Goal: Information Seeking & Learning: Find specific fact

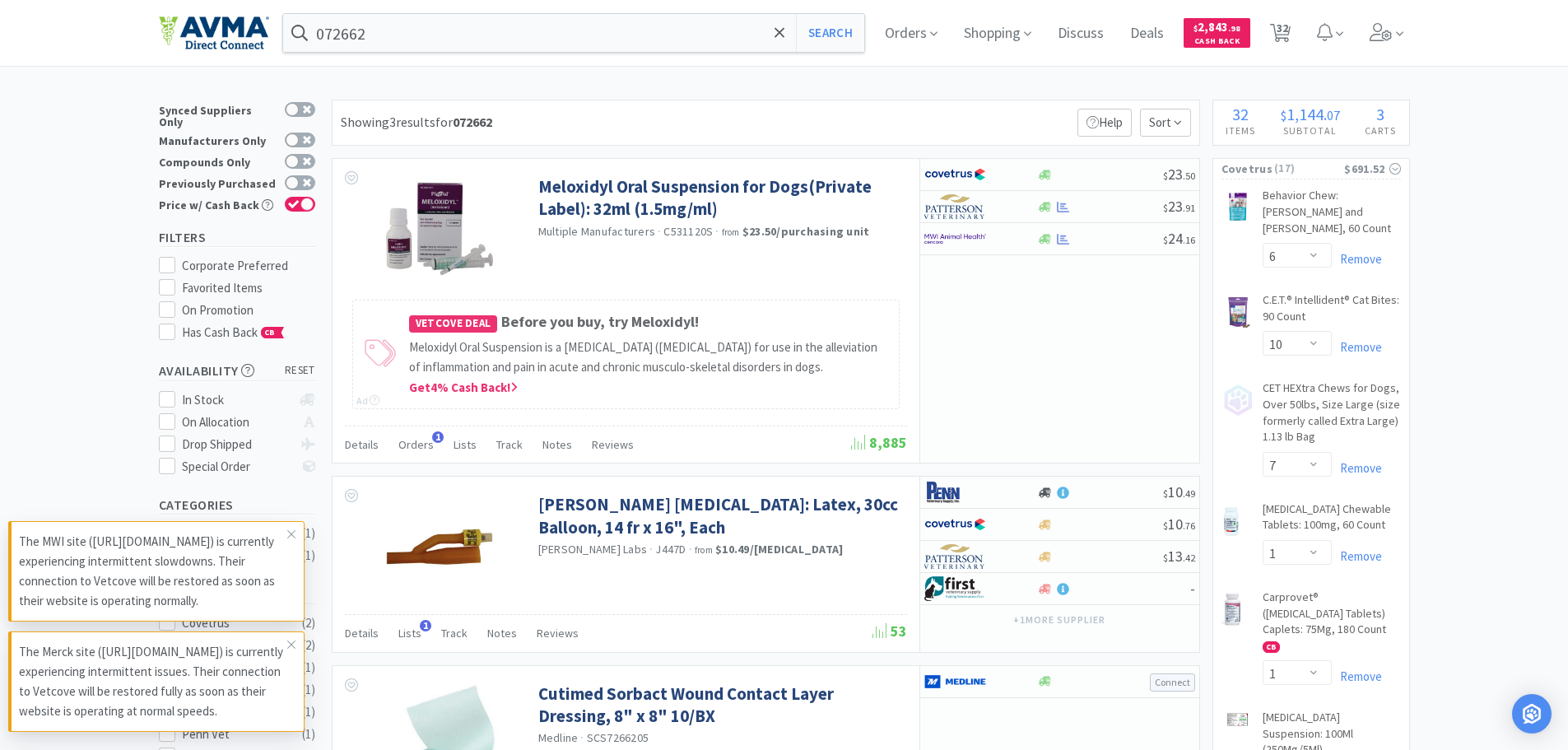
select select "6"
select select "10"
select select "7"
select select "1"
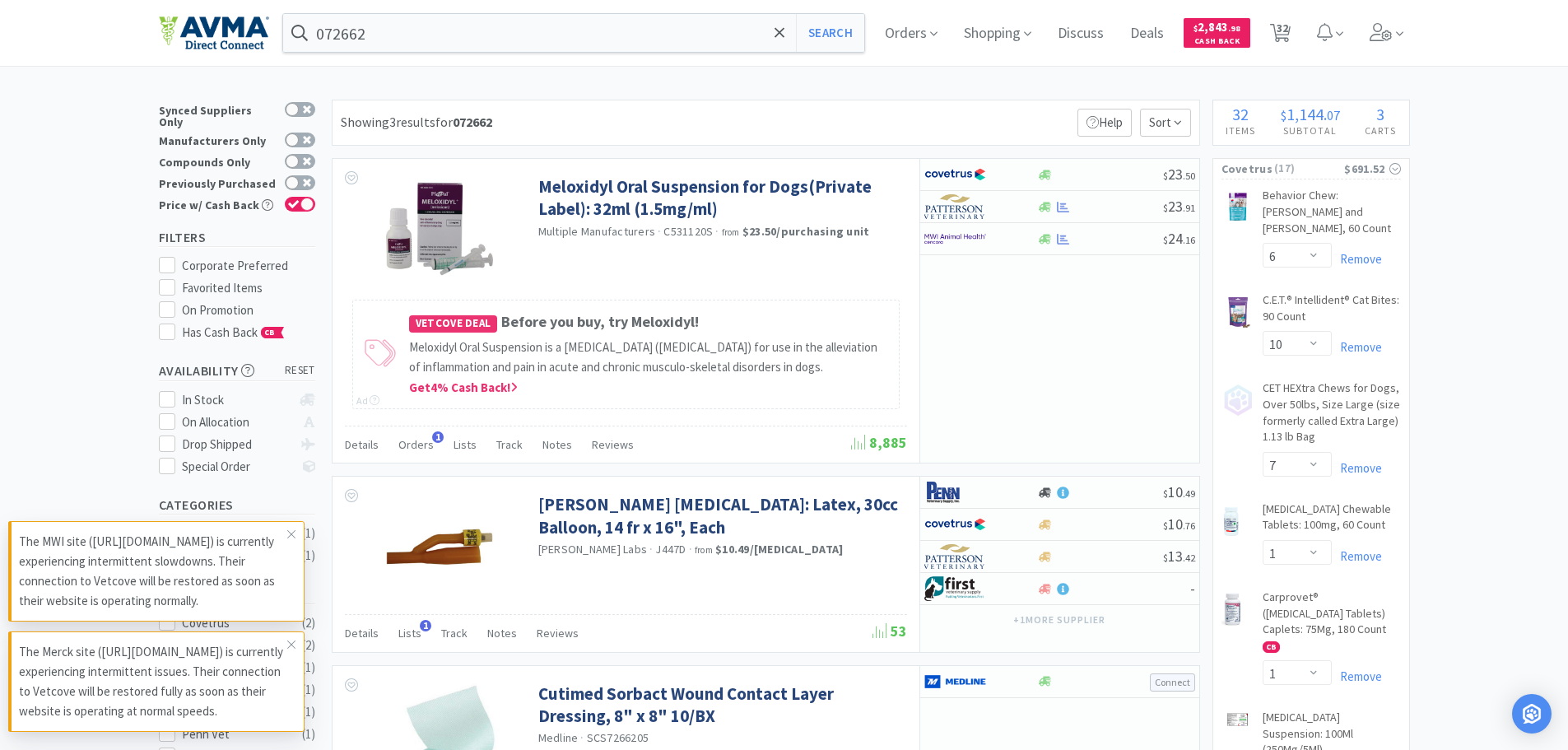
select select "1"
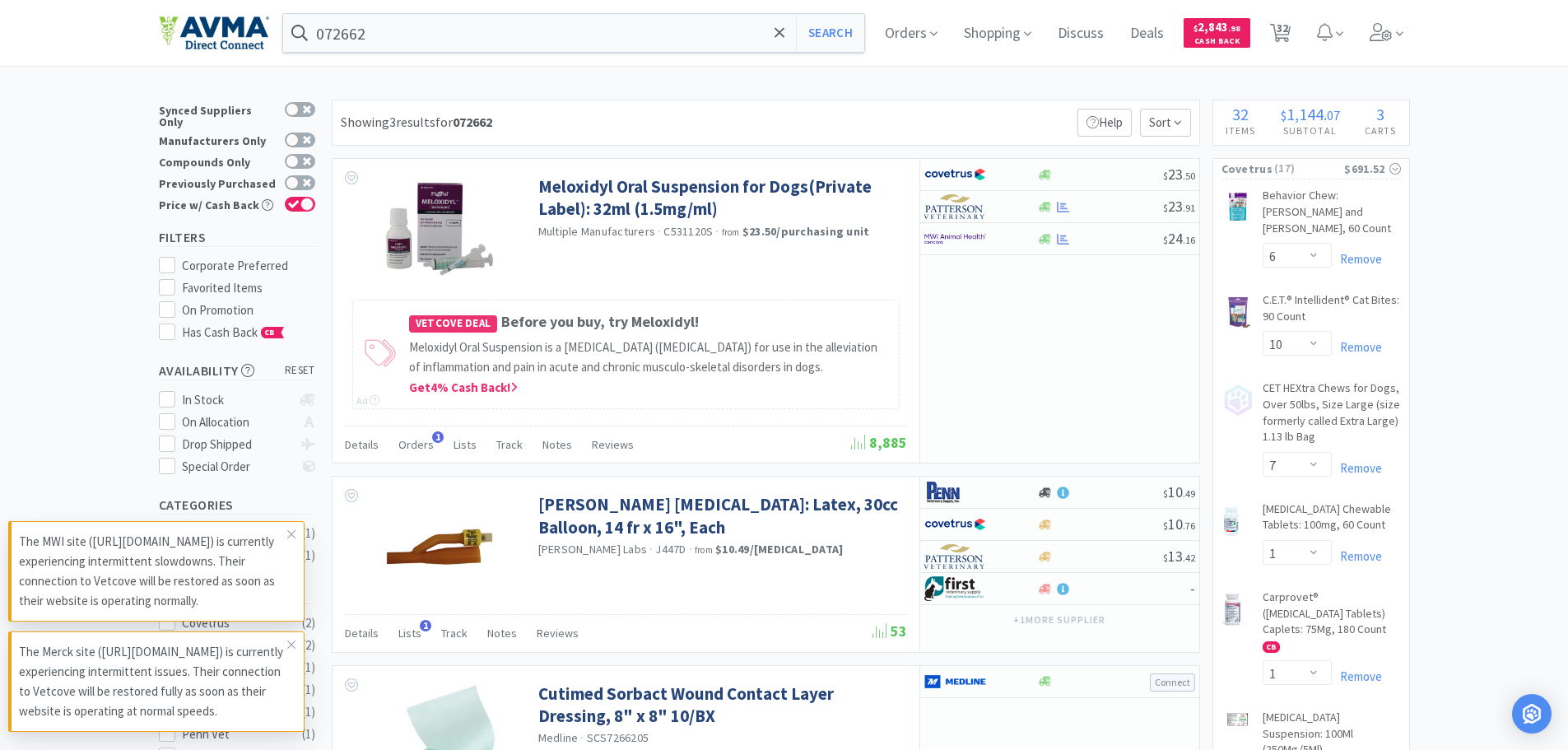
select select "6"
select select "1"
select select "3"
select select "2"
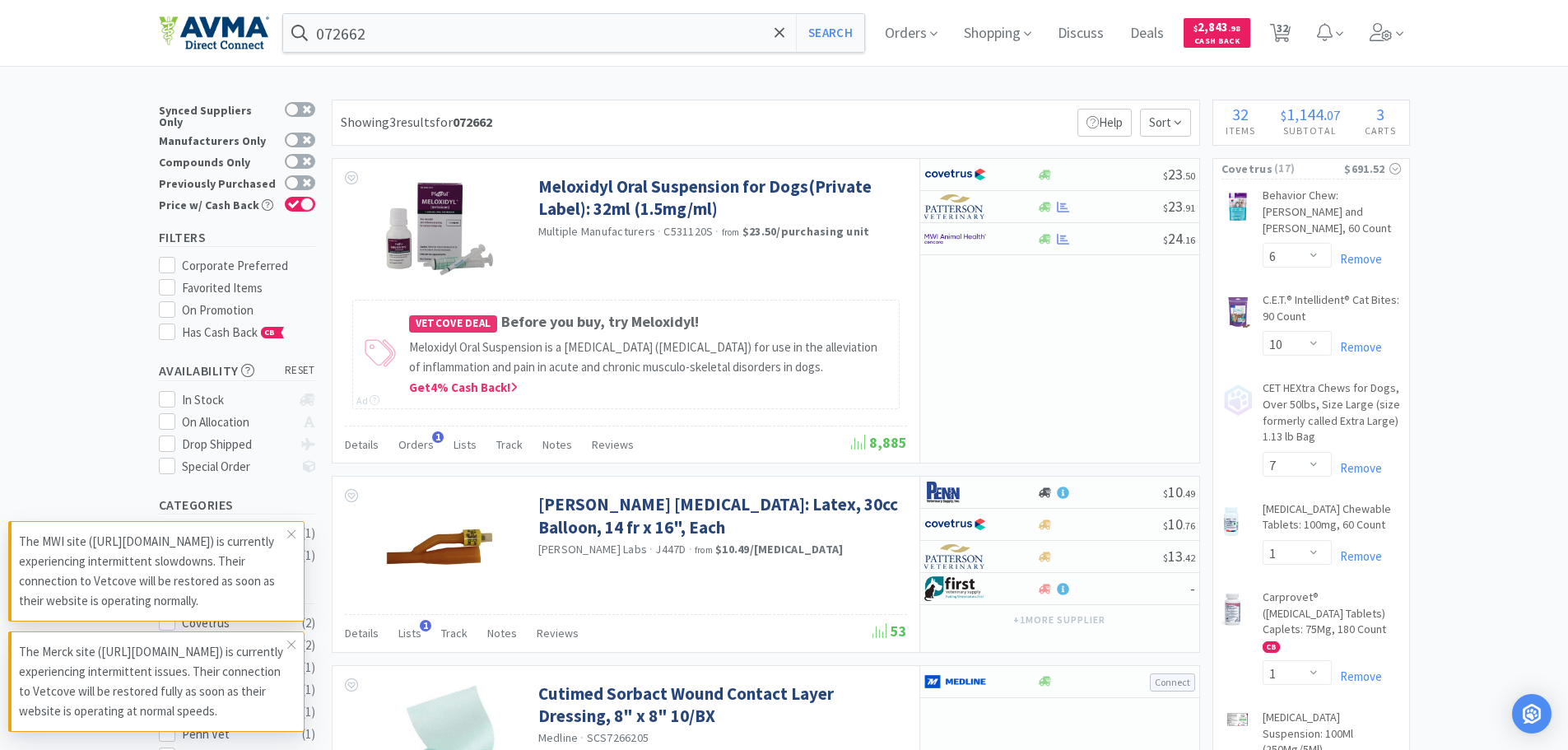
select select "1"
select select "4"
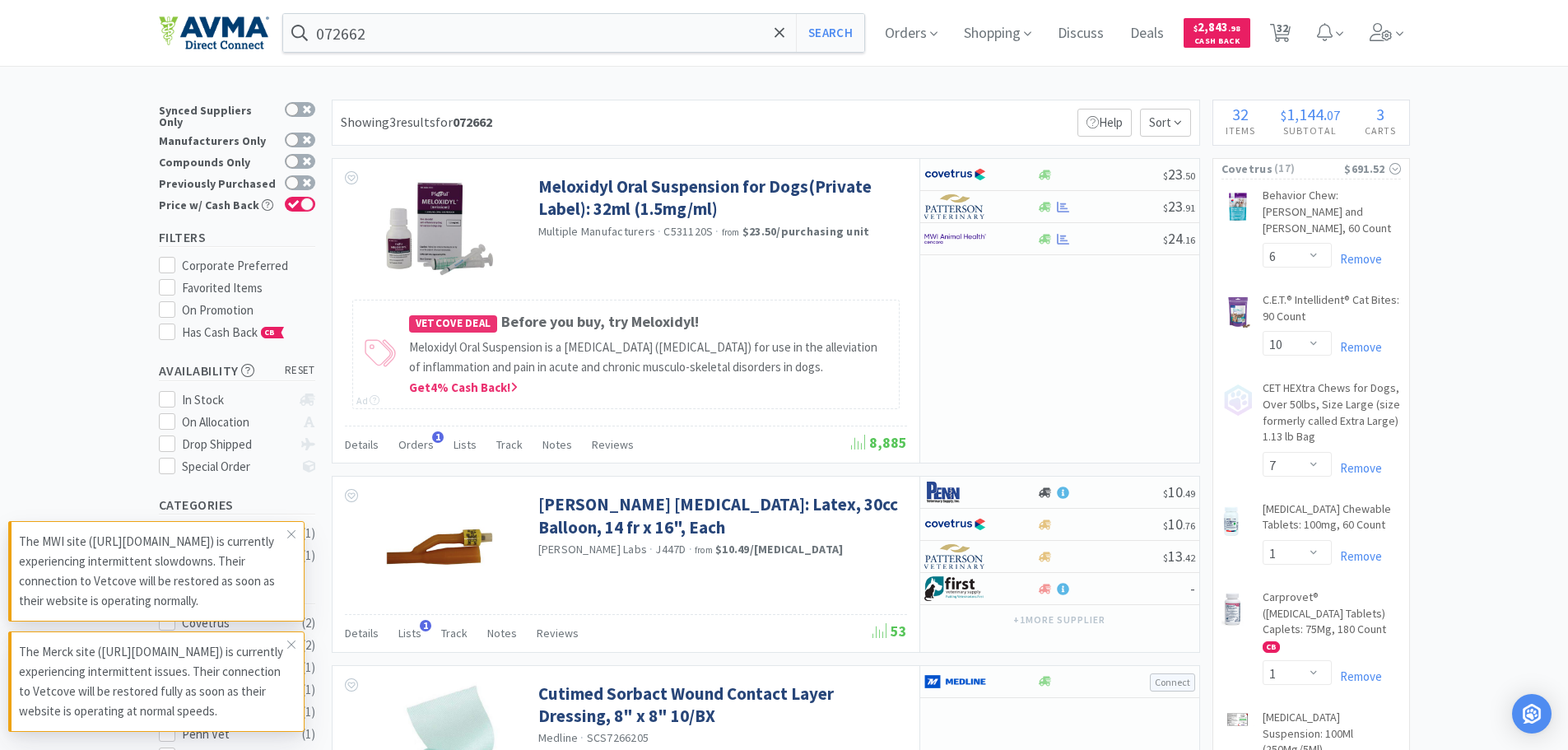
select select "2"
select select "1"
select select "6"
select select "1"
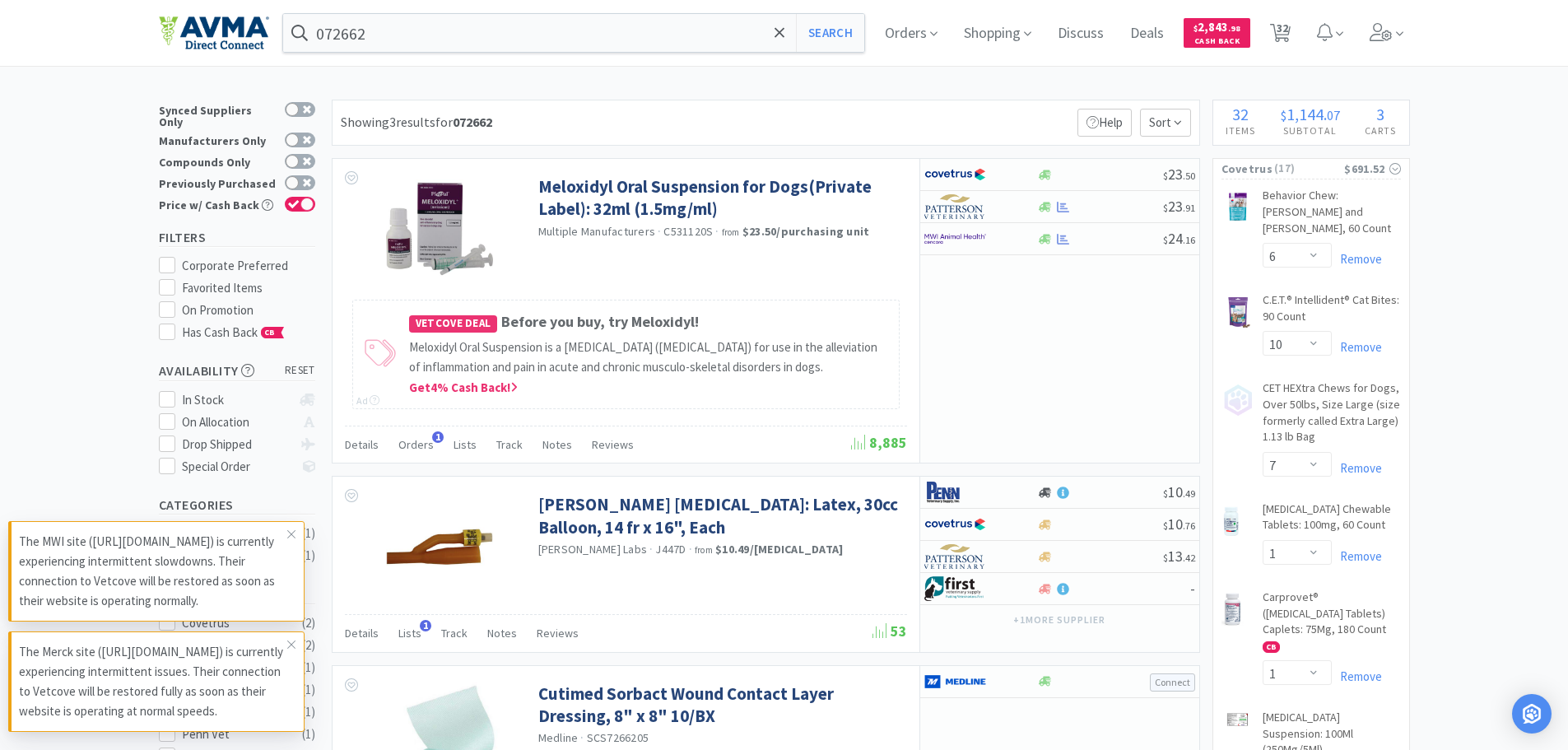
select select "1"
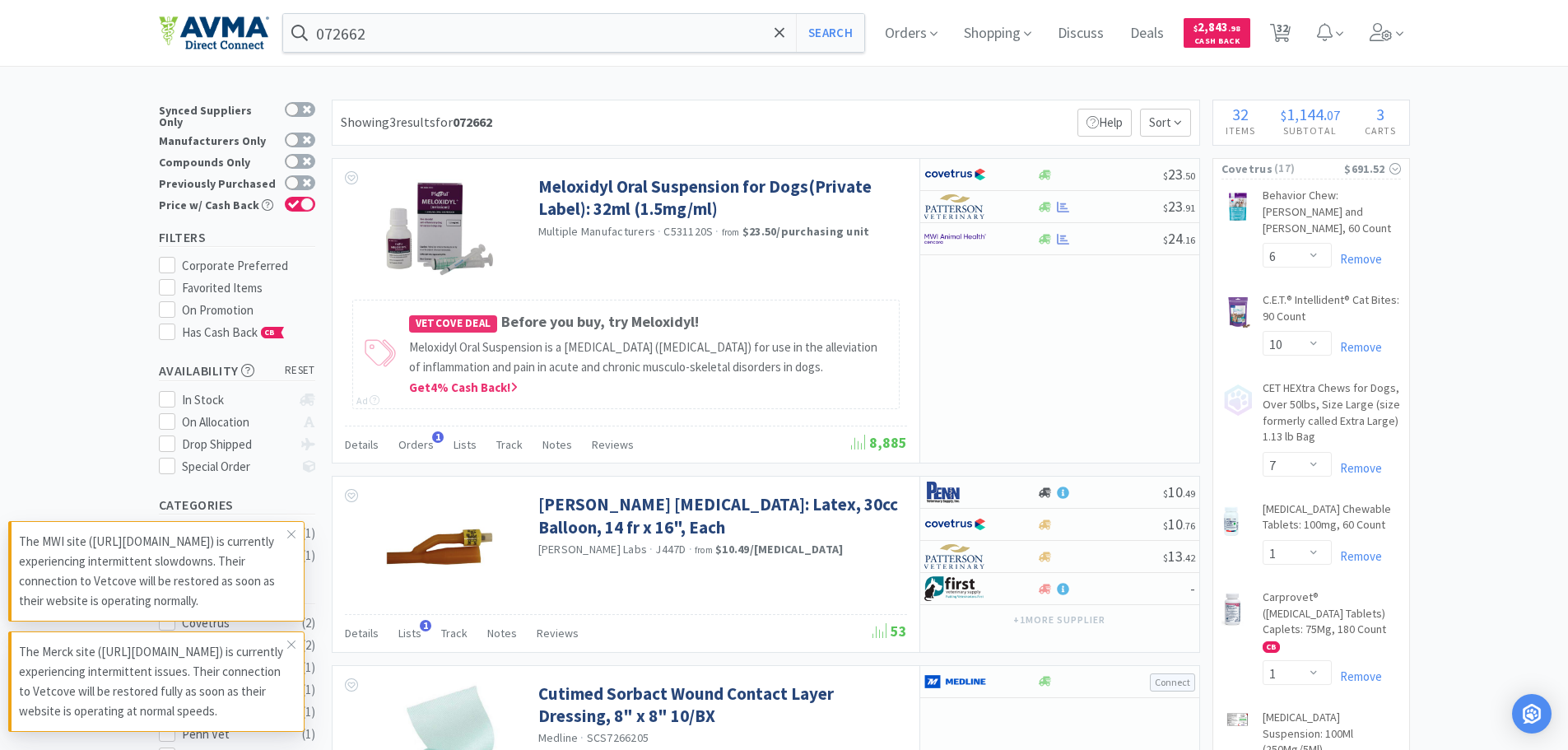
select select "1"
